Goal: Task Accomplishment & Management: Manage account settings

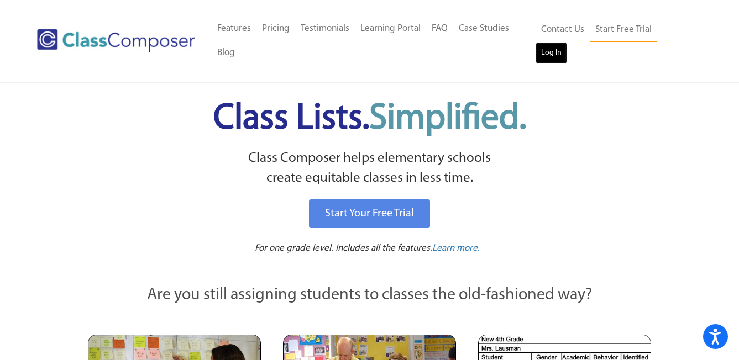
click at [567, 42] on link "Log In" at bounding box center [550, 53] width 31 height 22
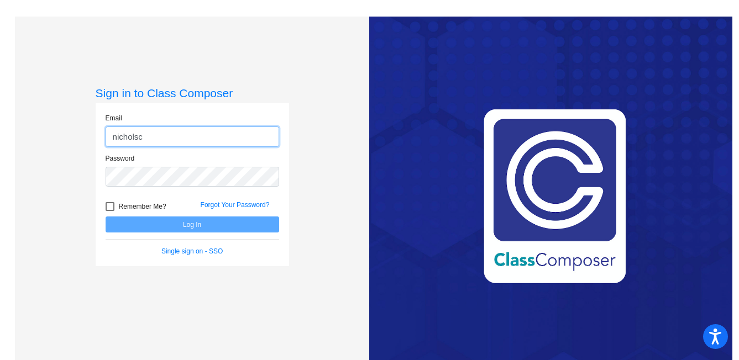
type input "nicholsc@svusd.org"
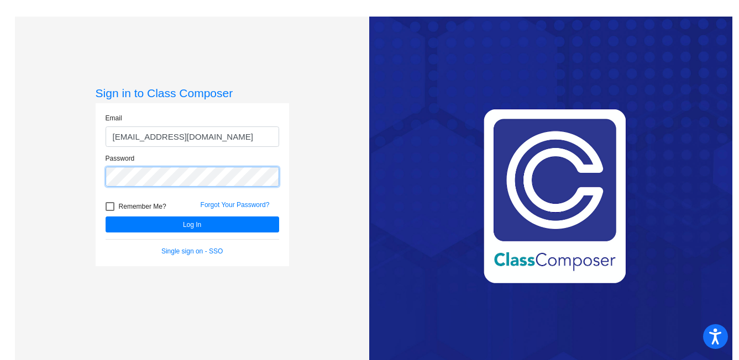
click at [106, 217] on button "Log In" at bounding box center [192, 225] width 173 height 16
click at [223, 206] on link "Forgot Your Password?" at bounding box center [235, 205] width 69 height 8
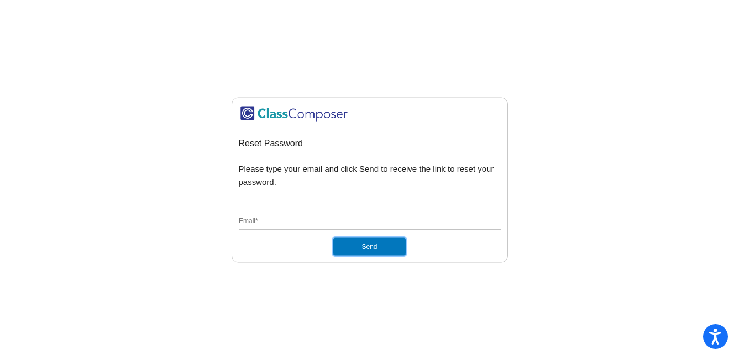
click at [371, 243] on button "Send" at bounding box center [369, 247] width 72 height 18
click at [288, 221] on input "Email *" at bounding box center [370, 222] width 262 height 10
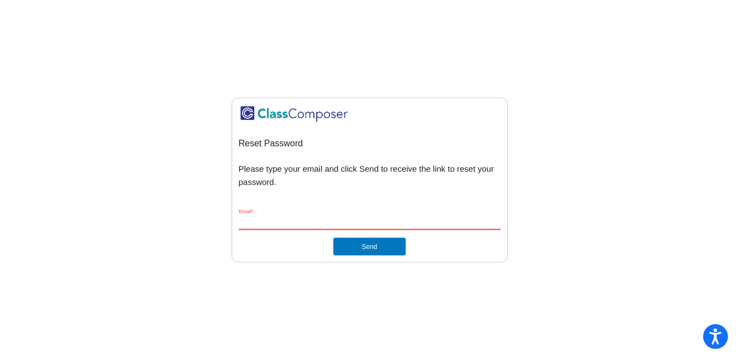
type input "nicholsc@svusd.org"
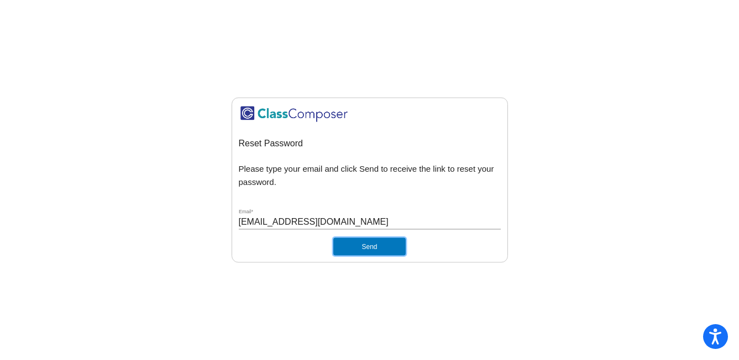
click at [377, 251] on button "Send" at bounding box center [369, 247] width 72 height 18
click at [276, 218] on input "nicholsc@svusd.org" at bounding box center [370, 222] width 262 height 10
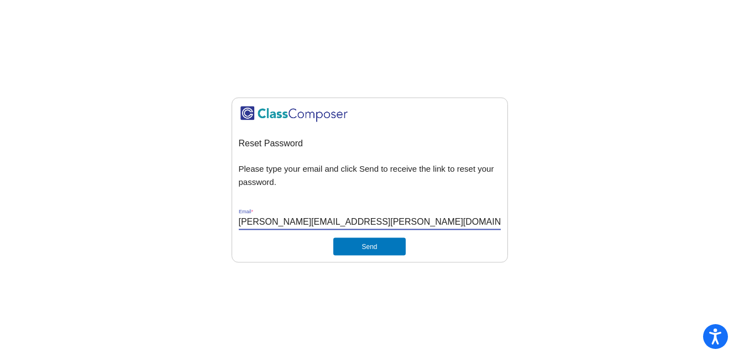
type input "carrie.nichols@svusd.org"
click at [333, 238] on button "Send" at bounding box center [369, 247] width 72 height 18
